Goal: Check status: Check status

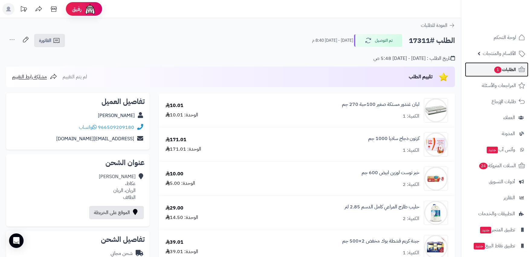
click at [510, 69] on span "الطلبات 1" at bounding box center [505, 69] width 22 height 8
